Goal: Transaction & Acquisition: Purchase product/service

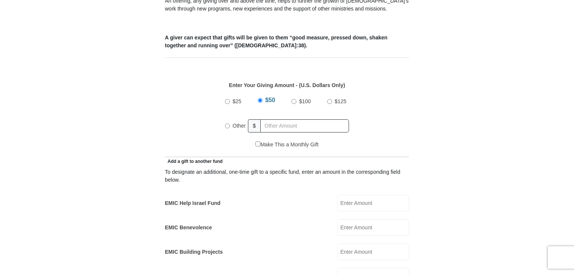
scroll to position [295, 0]
click at [228, 123] on input "Other" at bounding box center [227, 125] width 5 height 5
radio input "true"
click at [282, 119] on input "text" at bounding box center [306, 125] width 86 height 13
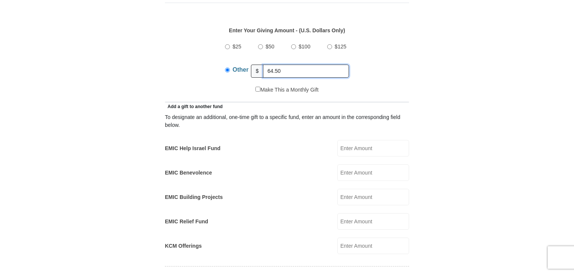
scroll to position [350, 0]
type input "64.50"
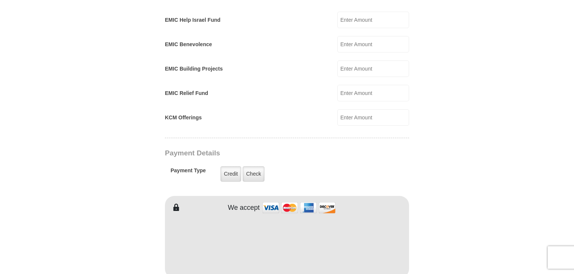
scroll to position [478, 0]
click at [228, 166] on label "Credit" at bounding box center [230, 173] width 21 height 15
click at [0, 0] on input "Credit" at bounding box center [0, 0] width 0 height 0
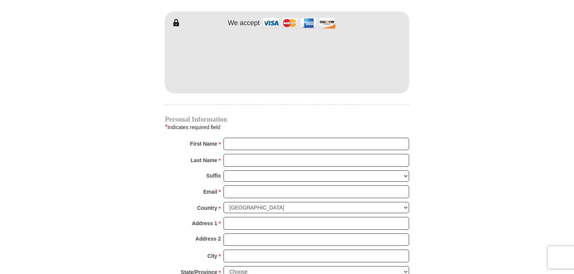
scroll to position [664, 0]
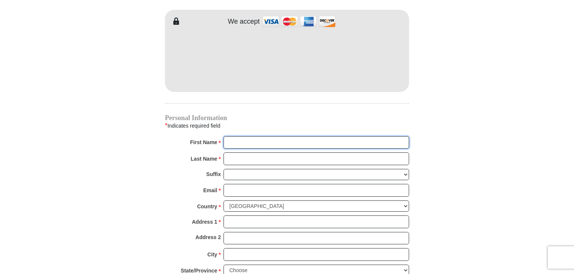
click at [261, 136] on input "First Name *" at bounding box center [315, 142] width 185 height 13
type input "[PERSON_NAME]"
click at [269, 152] on input "Last Name *" at bounding box center [315, 158] width 185 height 13
type input "[PERSON_NAME]"
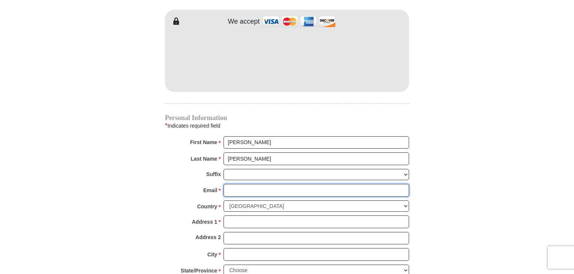
click at [268, 184] on input "Email *" at bounding box center [315, 190] width 185 height 13
type input "[EMAIL_ADDRESS][DOMAIN_NAME]"
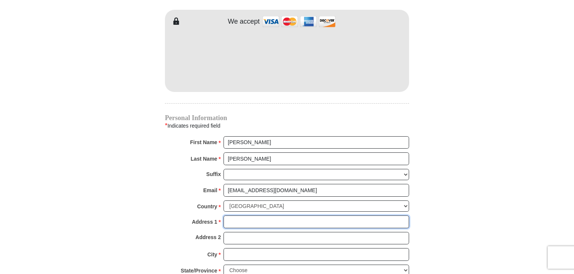
click at [276, 215] on input "Address 1 *" at bounding box center [315, 221] width 185 height 13
type input "[STREET_ADDRESS]"
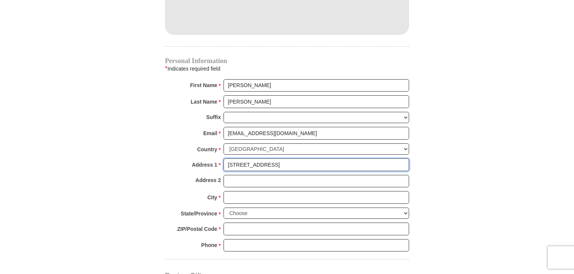
scroll to position [730, 0]
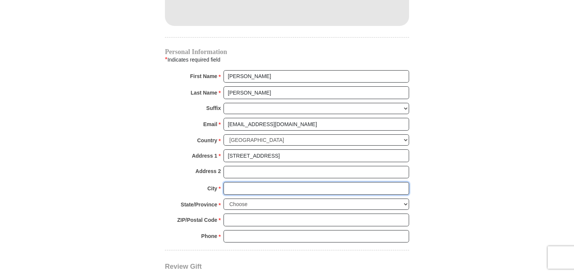
click at [274, 182] on input "City *" at bounding box center [315, 188] width 185 height 13
type input "[GEOGRAPHIC_DATA]"
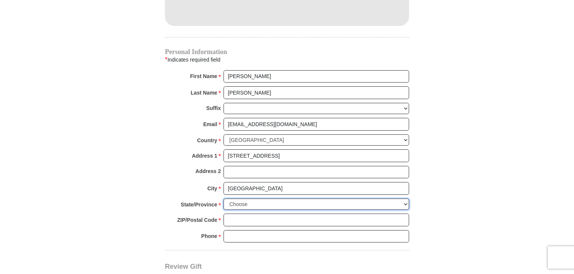
click at [287, 199] on select "Choose [US_STATE] [US_STATE] [US_STATE] [US_STATE] [US_STATE] Armed Forces Amer…" at bounding box center [315, 205] width 185 height 12
select select "[GEOGRAPHIC_DATA]"
click at [223, 199] on select "Choose [US_STATE] [US_STATE] [US_STATE] [US_STATE] [US_STATE] Armed Forces Amer…" at bounding box center [315, 205] width 185 height 12
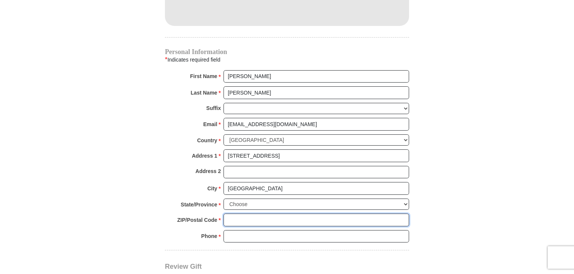
click at [244, 214] on input "ZIP/Postal Code *" at bounding box center [315, 220] width 185 height 13
type input "76082"
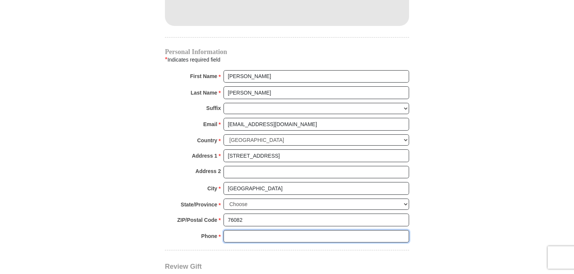
click at [265, 230] on input "Phone * *" at bounding box center [315, 236] width 185 height 13
type input "[PHONE_NUMBER]"
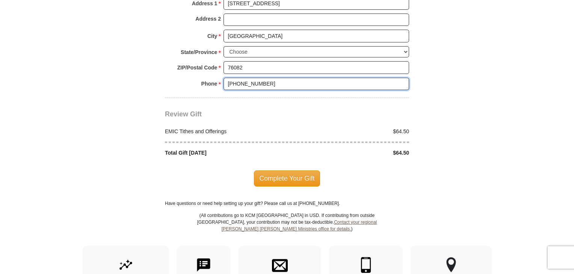
scroll to position [883, 0]
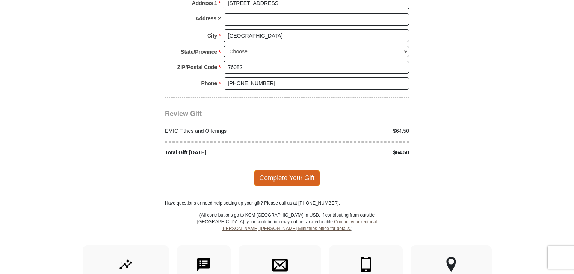
click at [302, 170] on span "Complete Your Gift" at bounding box center [287, 178] width 66 height 16
